Goal: Submit feedback/report problem

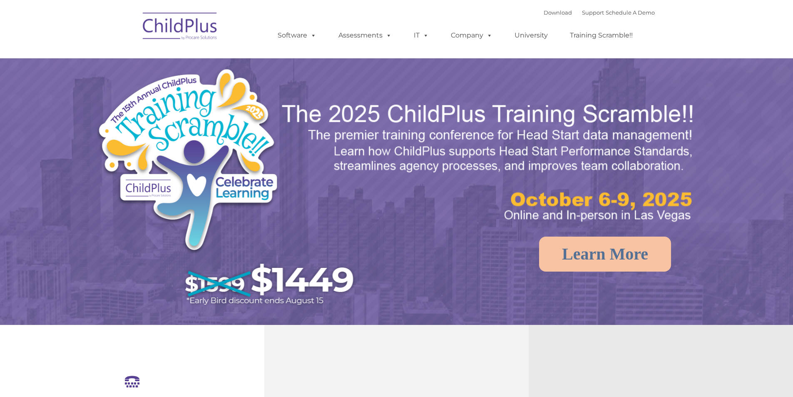
select select "MEDIUM"
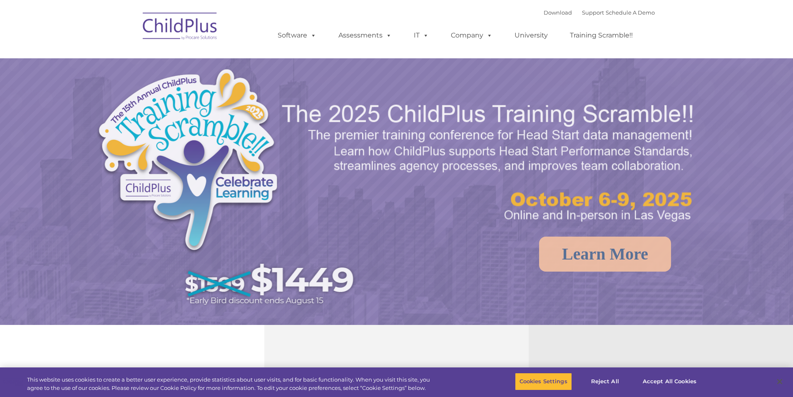
select select "MEDIUM"
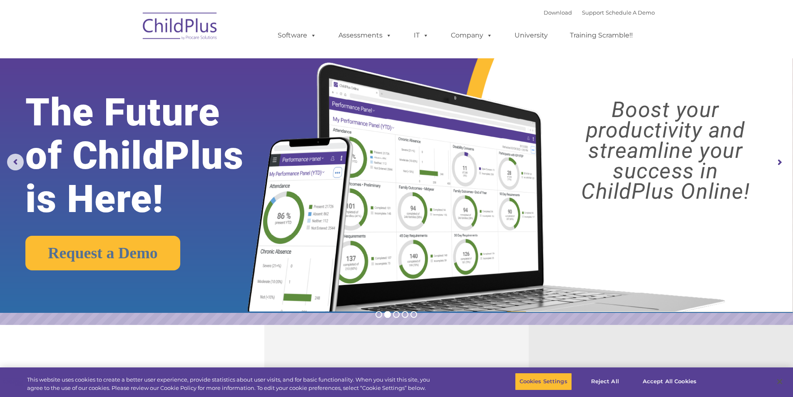
click at [163, 20] on img at bounding box center [180, 28] width 83 height 42
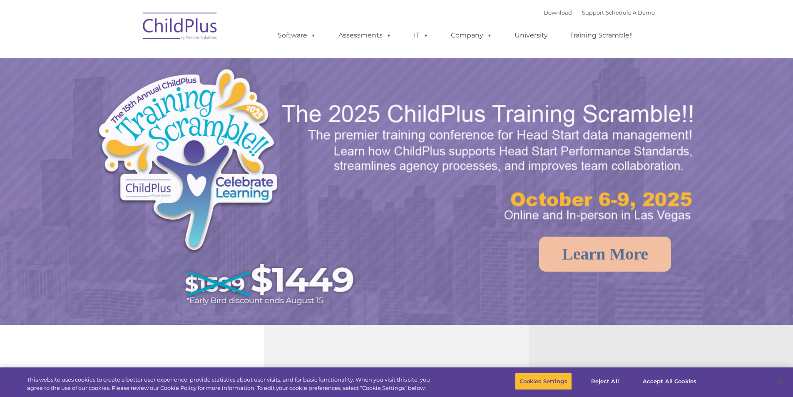
select select "MEDIUM"
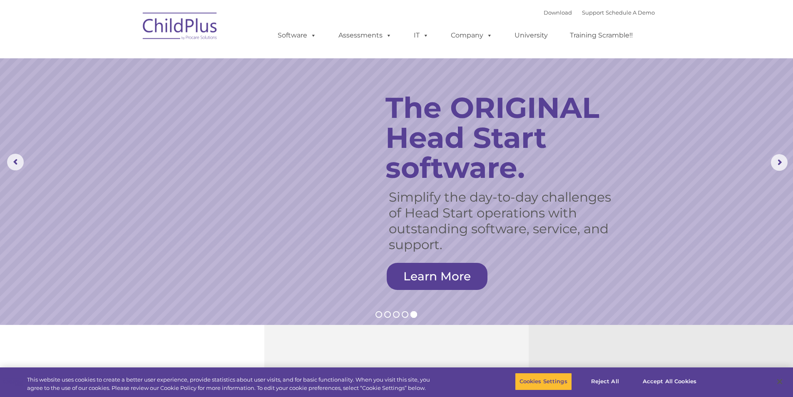
click at [195, 32] on img at bounding box center [180, 28] width 83 height 42
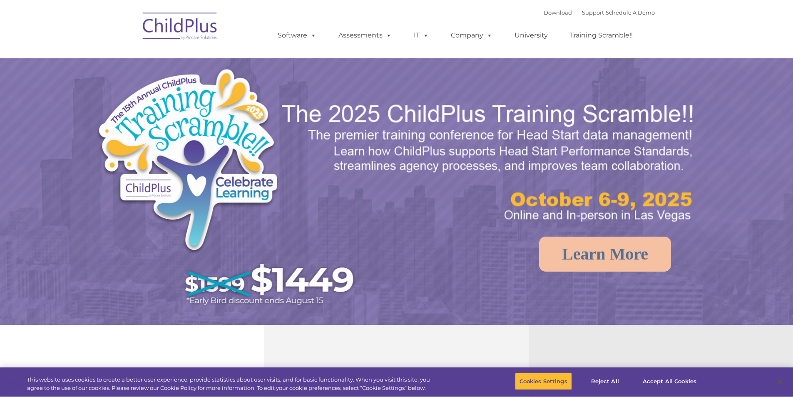
select select "MEDIUM"
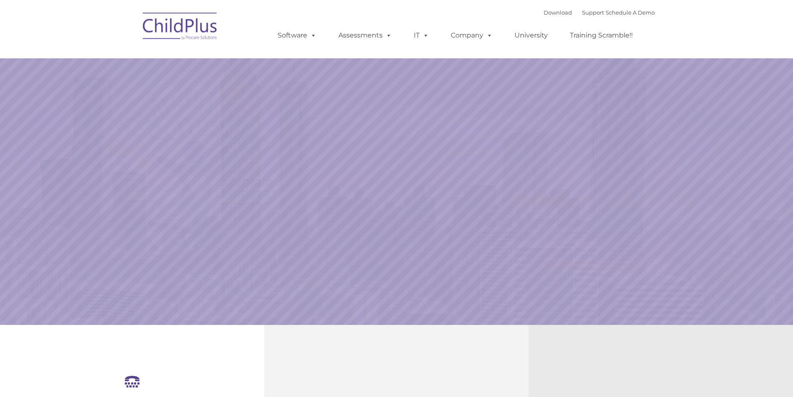
select select "MEDIUM"
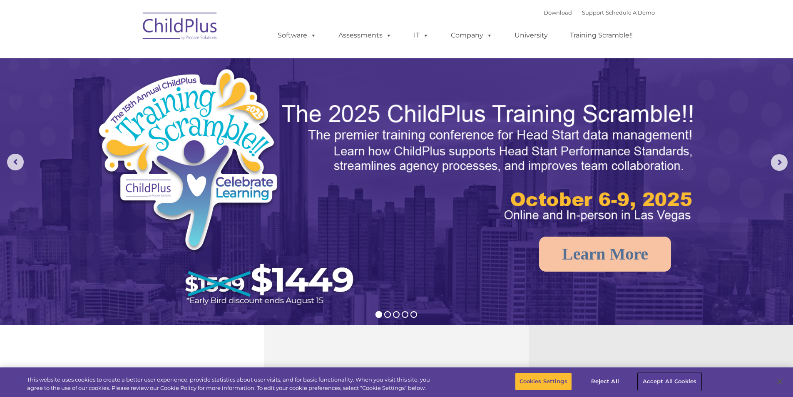
click at [651, 383] on button "Accept All Cookies" at bounding box center [669, 381] width 63 height 17
